Goal: Use online tool/utility: Utilize a website feature to perform a specific function

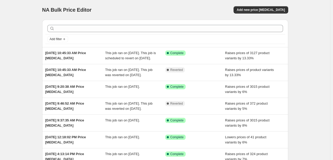
click at [20, 79] on div "NA Bulk Price Editor. This page is ready NA Bulk Price Editor Add new price [ME…" at bounding box center [165, 133] width 330 height 266
click at [315, 81] on div "NA Bulk Price Editor. This page is ready NA Bulk Price Editor Add new price [ME…" at bounding box center [165, 133] width 330 height 266
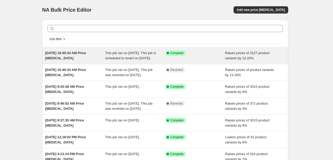
click at [252, 57] on span "Raises prices of 3127 product variants by 13.33%" at bounding box center [247, 55] width 44 height 9
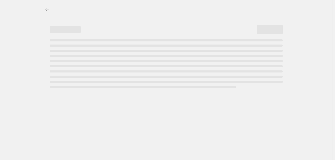
select select "percentage"
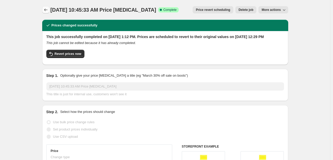
click at [48, 9] on icon "Price change jobs" at bounding box center [45, 9] width 5 height 5
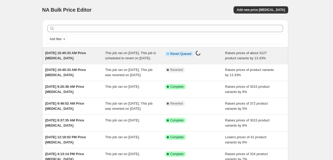
click at [257, 54] on span "Raises prices of about 3127 product variants by 13.33%" at bounding box center [246, 55] width 42 height 9
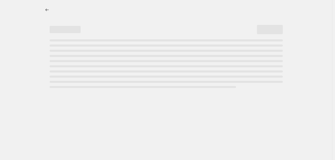
select select "percentage"
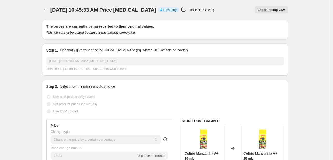
click at [44, 10] on button "Price change jobs" at bounding box center [45, 9] width 7 height 7
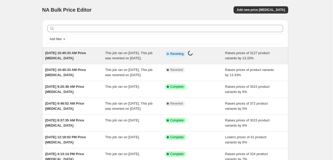
click at [221, 59] on div "Info Partially complete Reverting Price [MEDICAL_DATA] in progress..." at bounding box center [195, 55] width 60 height 10
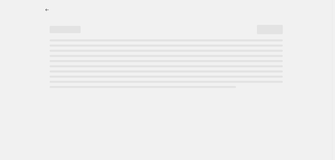
select select "percentage"
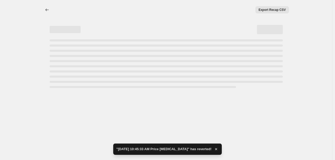
select select "percentage"
